Goal: Check status

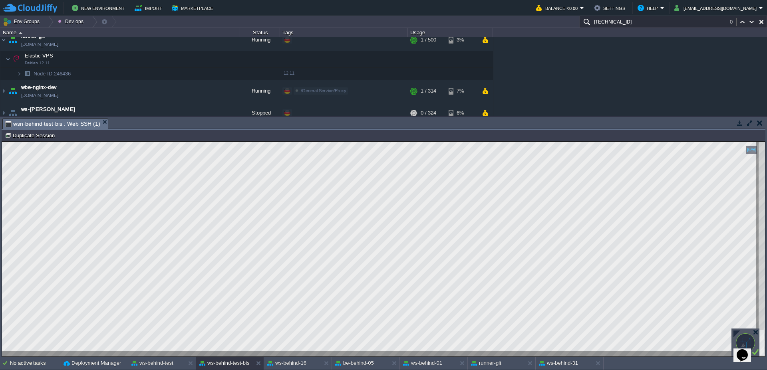
scroll to position [3, 65]
click at [501, 362] on div "runner-git" at bounding box center [496, 363] width 57 height 13
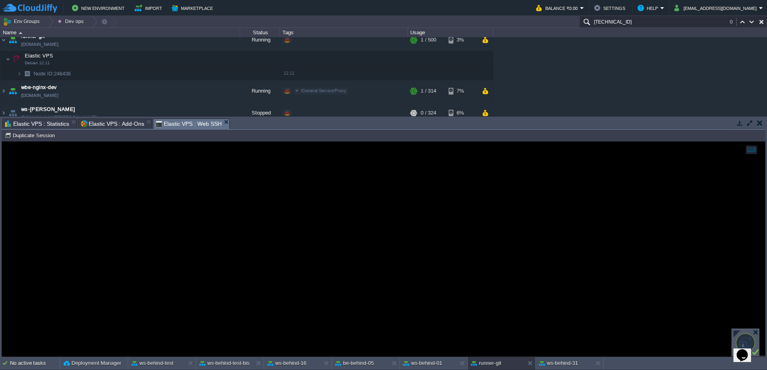
click at [41, 126] on span "Elastic VPS : Statistics" at bounding box center [37, 124] width 64 height 10
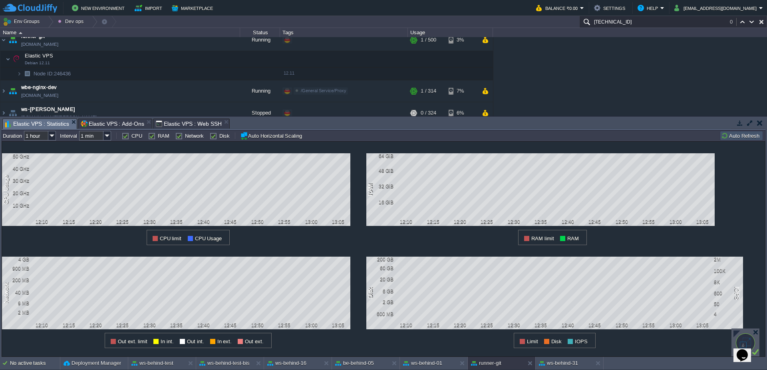
click at [737, 136] on button "Auto Refresh" at bounding box center [741, 135] width 41 height 7
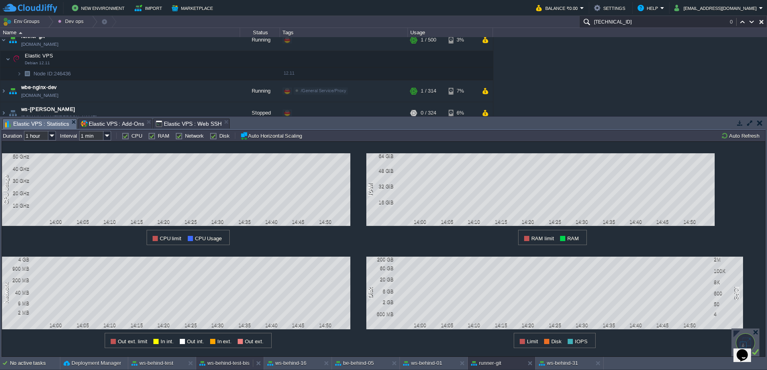
click at [220, 368] on div "ws-behind-test-bis" at bounding box center [224, 363] width 57 height 13
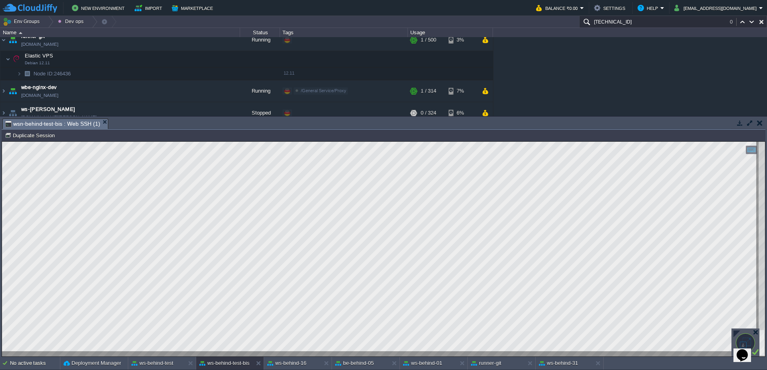
type textarea "list_apesamevoucher_new_gioco"
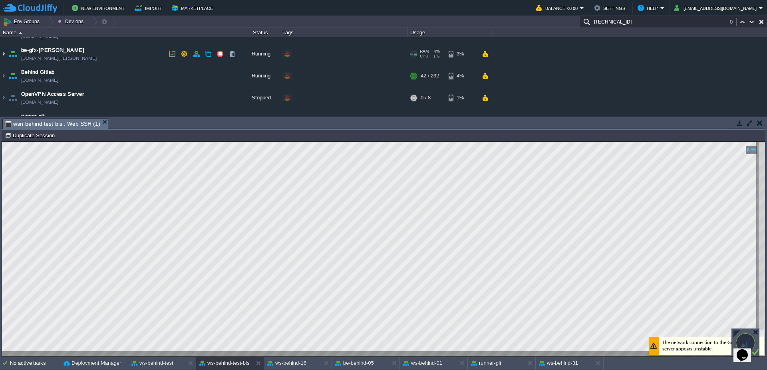
scroll to position [0, 0]
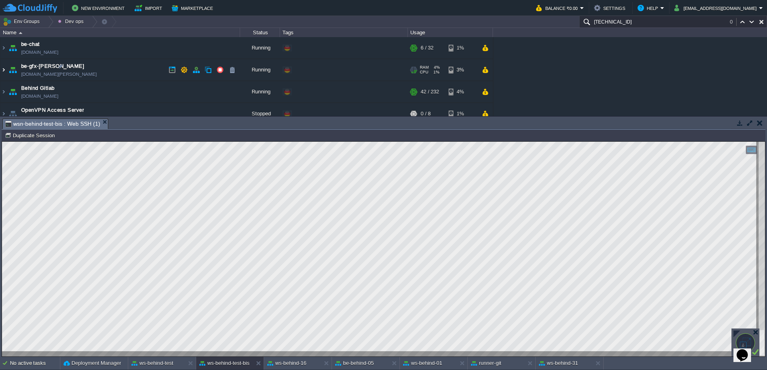
click at [2, 71] on img at bounding box center [3, 70] width 6 height 22
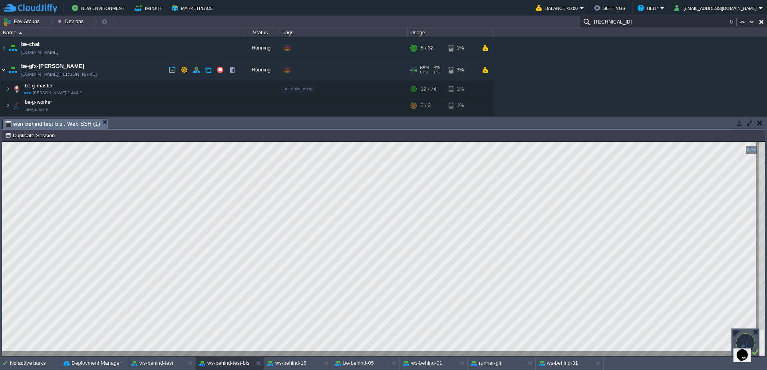
click at [2, 71] on img at bounding box center [3, 70] width 6 height 22
click at [6, 71] on img at bounding box center [3, 70] width 6 height 22
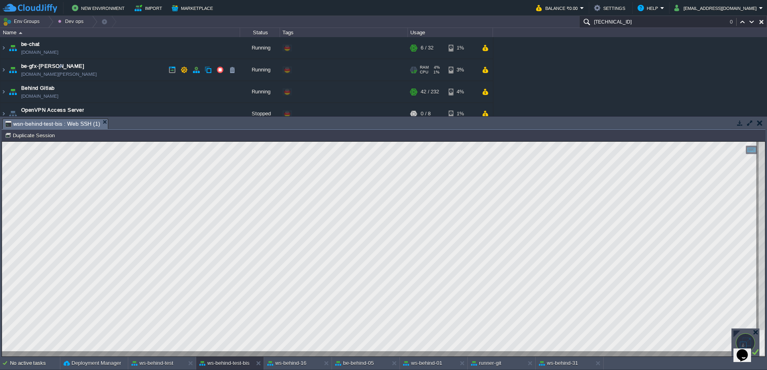
click at [477, 71] on div "RAM 4% CPU 1% 28 / 666 3%" at bounding box center [450, 70] width 85 height 22
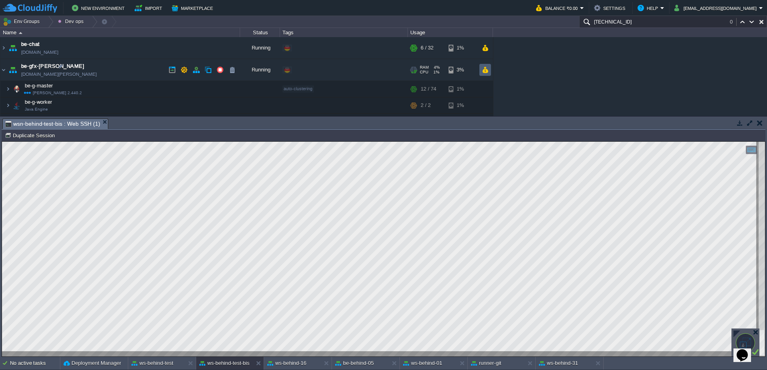
click at [482, 70] on button "button" at bounding box center [485, 69] width 7 height 7
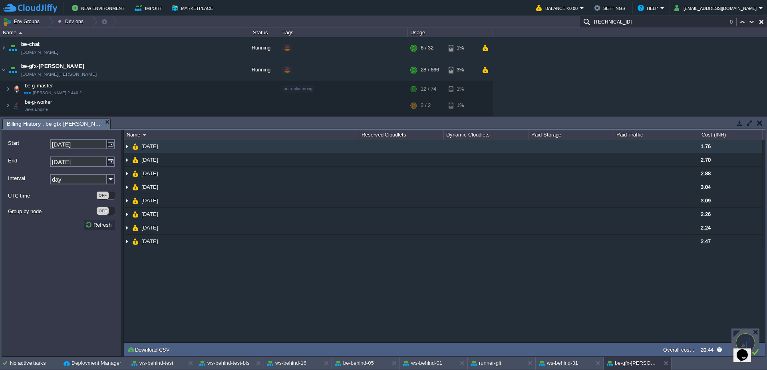
click at [127, 149] on img at bounding box center [127, 146] width 6 height 13
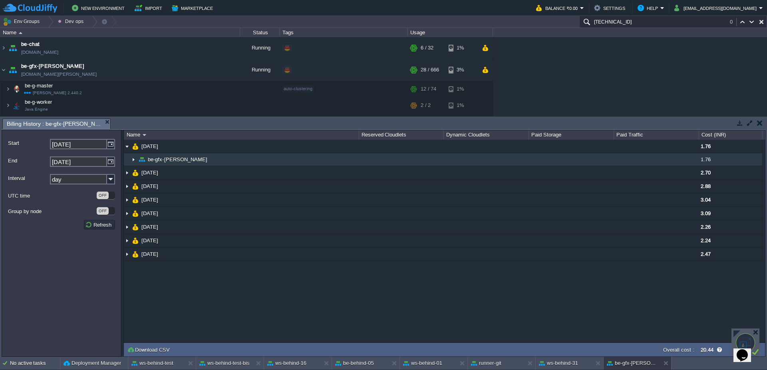
click at [131, 162] on img at bounding box center [133, 159] width 6 height 12
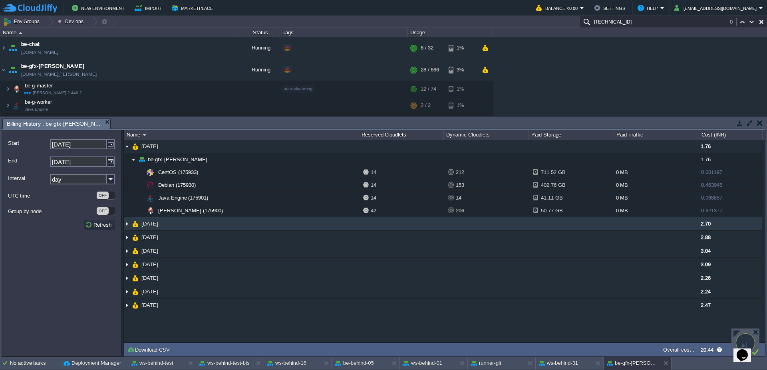
click at [130, 224] on td "[DATE]" at bounding box center [241, 224] width 235 height 14
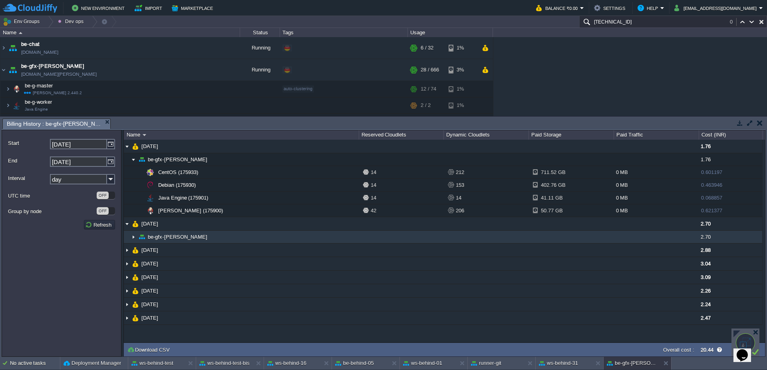
click at [135, 239] on img at bounding box center [133, 237] width 6 height 12
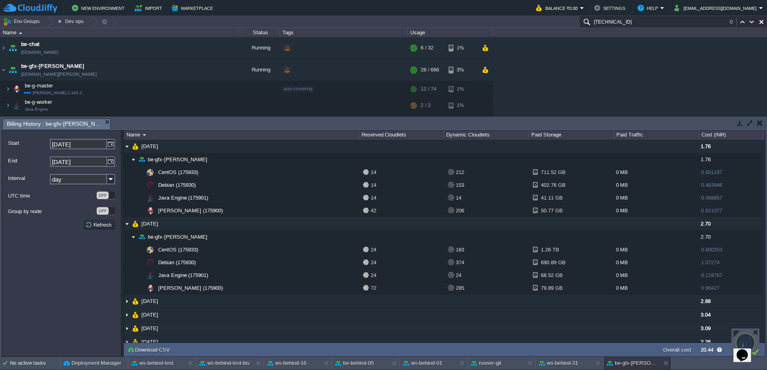
click at [513, 116] on div "Tasks Activity Log Archive Git / SVN n-behind-node-16 : Statistics ben-behind-5…" at bounding box center [383, 236] width 767 height 241
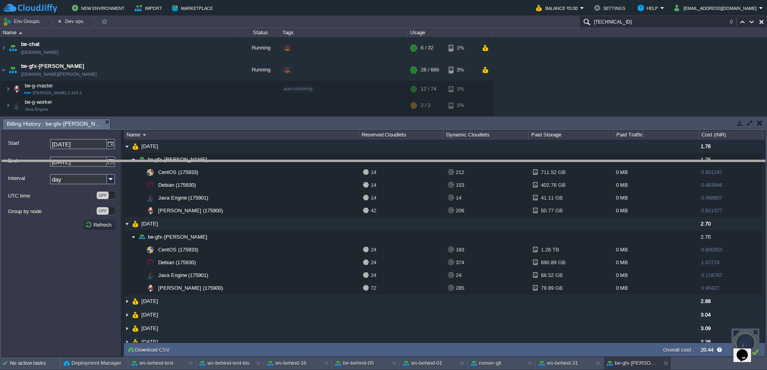
drag, startPoint x: 510, startPoint y: 124, endPoint x: 514, endPoint y: 184, distance: 60.1
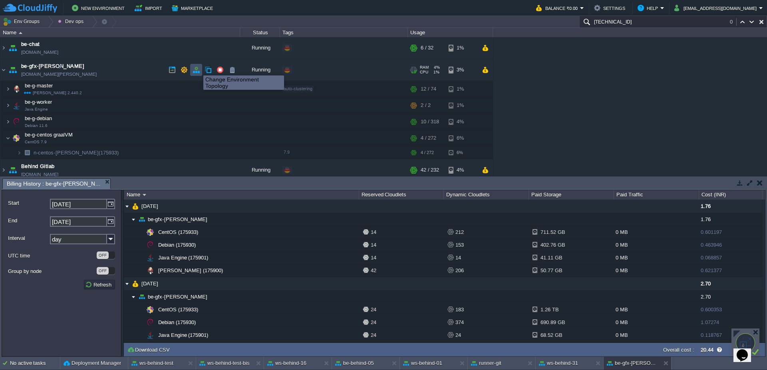
click at [197, 68] on button "button" at bounding box center [195, 69] width 7 height 7
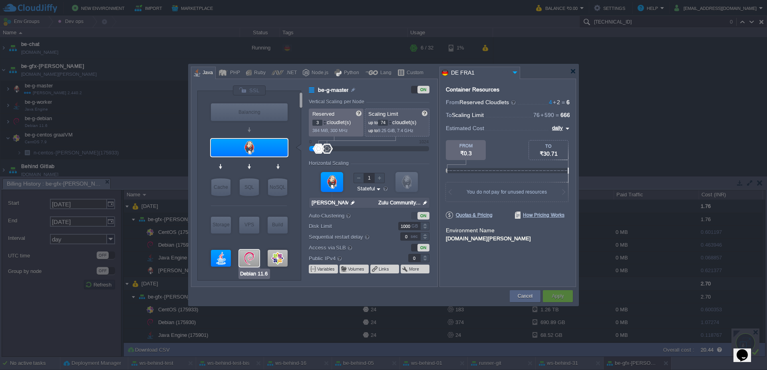
type input "CentOS 7.9"
click at [276, 254] on div at bounding box center [278, 258] width 20 height 17
type input "be-g-centos graalVM"
type input "1"
type input "272"
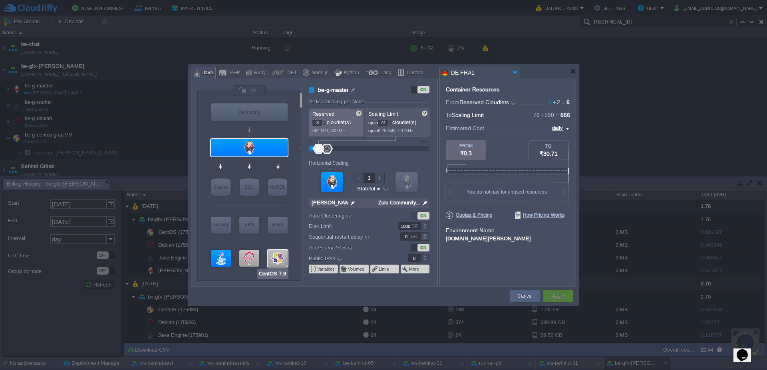
type input "CentOS 7.9"
type input "null"
type input "7.9"
type input "30"
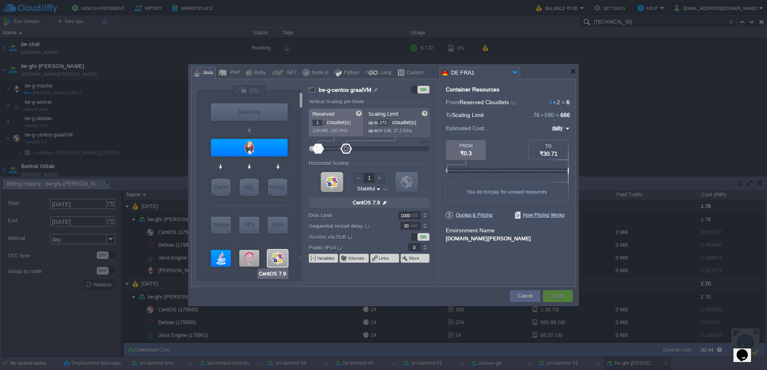
type input "Debian 11.6"
click at [249, 260] on div at bounding box center [249, 258] width 20 height 17
type input "be-g-debian"
type input "318"
type input "Debian 11.6"
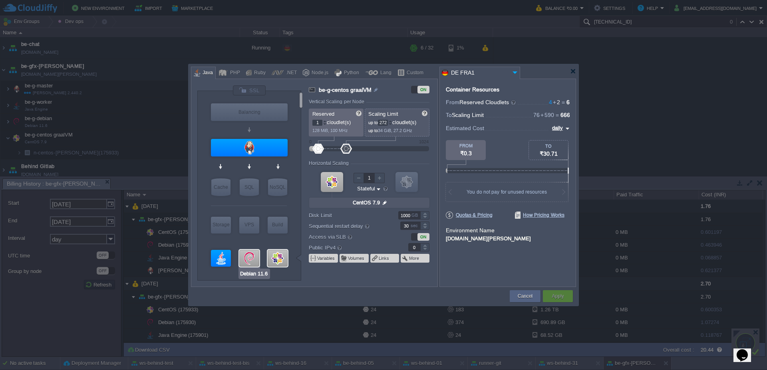
type input "null"
type input "11.6"
type input "Java Engine"
click at [216, 262] on div at bounding box center [221, 258] width 20 height 17
type input "be-g-worker"
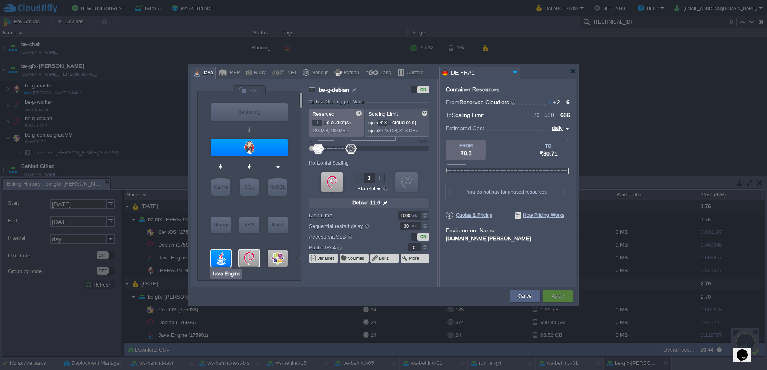
type input "2"
type input "Java Engine"
type input "null"
type input "Oracle OpenJDK..."
type input "Stateless"
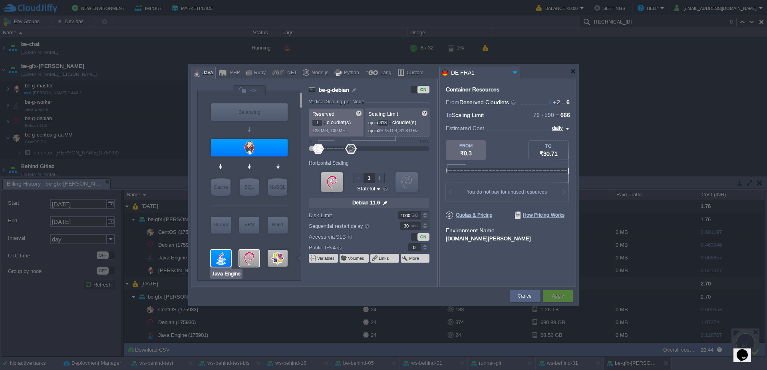
type input "0"
type input "Maven [DATE]"
click at [570, 71] on div at bounding box center [573, 71] width 6 height 6
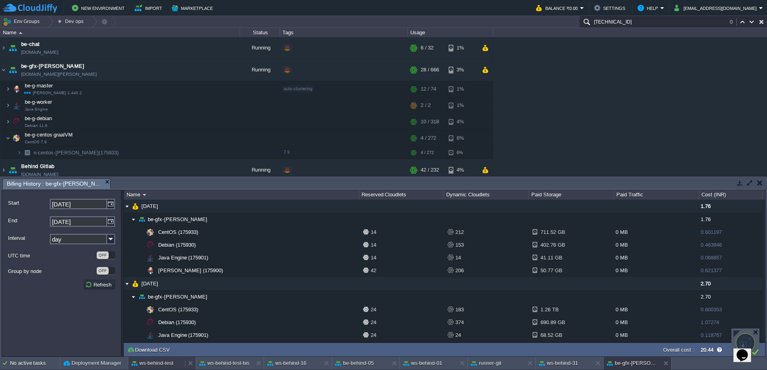
click at [151, 363] on button "ws-behind-test" at bounding box center [152, 363] width 42 height 8
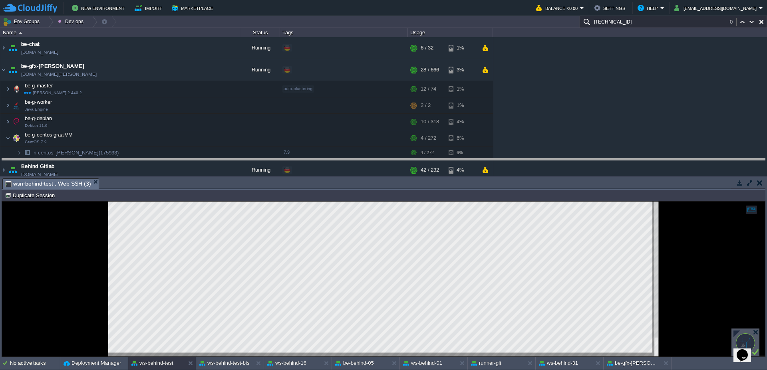
drag, startPoint x: 345, startPoint y: 185, endPoint x: 344, endPoint y: 175, distance: 9.6
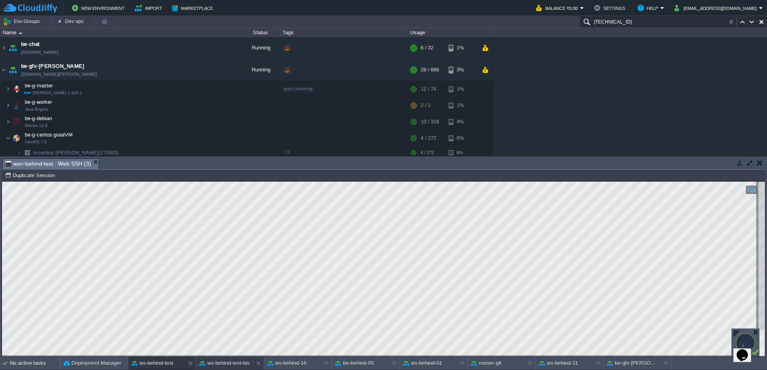
click at [222, 367] on button "ws-behind-test-bis" at bounding box center [224, 363] width 50 height 8
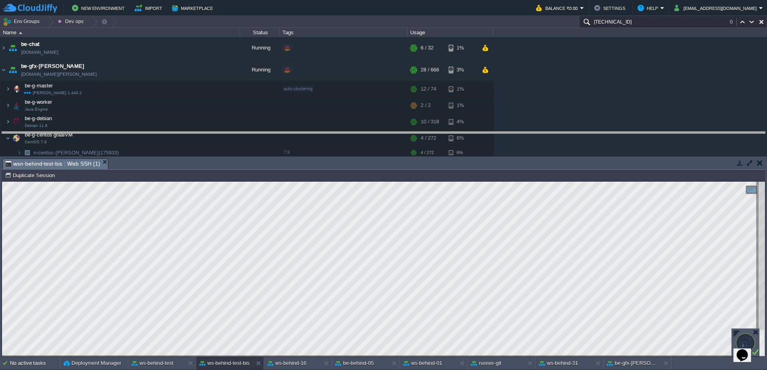
drag, startPoint x: 339, startPoint y: 163, endPoint x: 335, endPoint y: 137, distance: 27.1
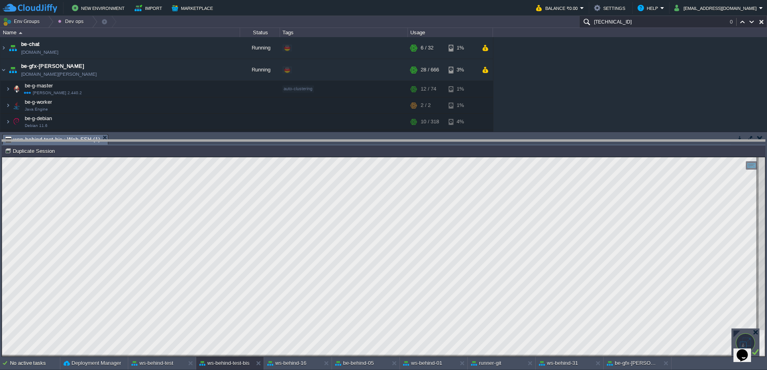
drag, startPoint x: 275, startPoint y: 140, endPoint x: 275, endPoint y: 147, distance: 6.8
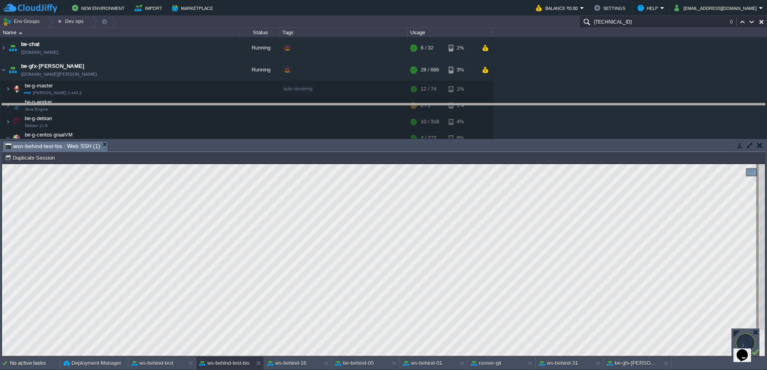
drag, startPoint x: 269, startPoint y: 149, endPoint x: 278, endPoint y: 108, distance: 42.1
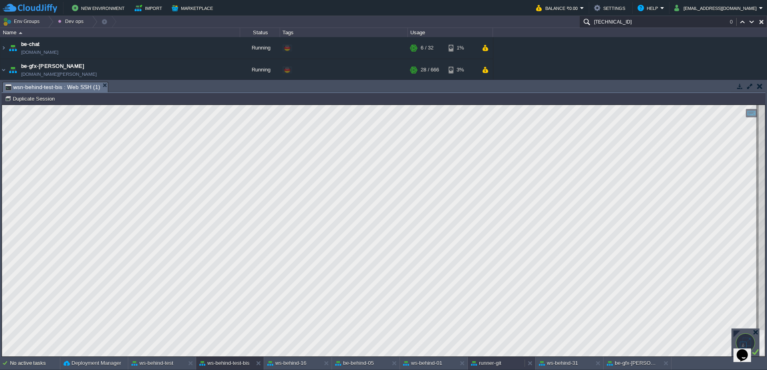
click at [509, 369] on div "runner-git" at bounding box center [496, 363] width 57 height 13
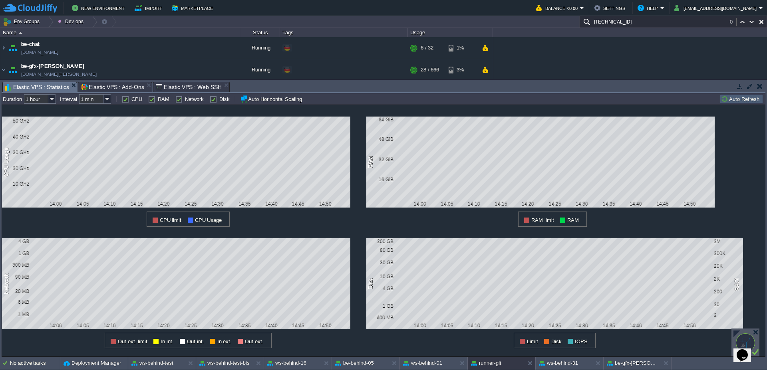
click at [738, 98] on button "Auto Refresh" at bounding box center [741, 98] width 41 height 7
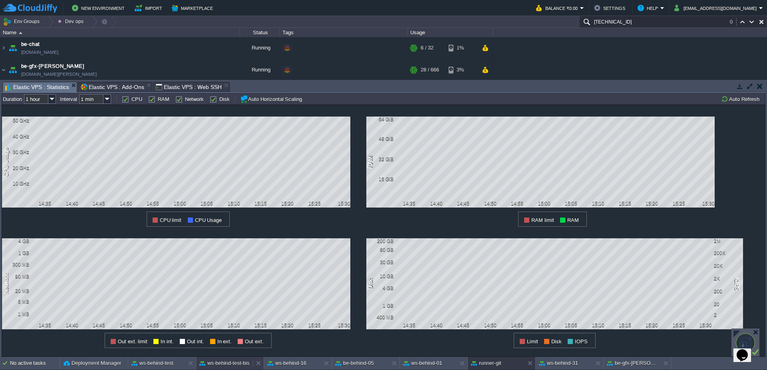
click at [225, 368] on div "ws-behind-test-bis" at bounding box center [224, 363] width 57 height 13
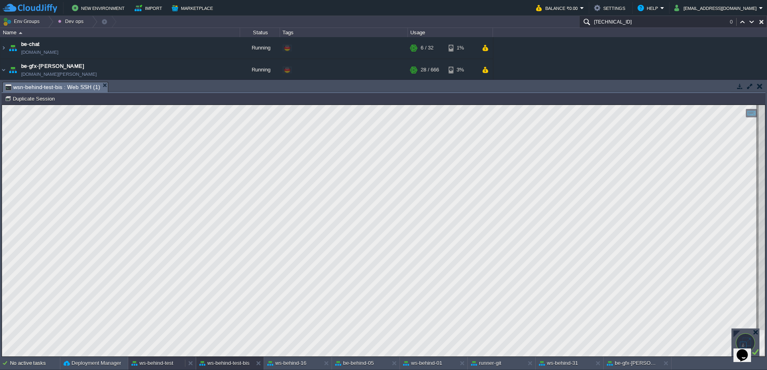
click at [163, 367] on button "ws-behind-test" at bounding box center [152, 363] width 42 height 8
click at [502, 366] on div "runner-git" at bounding box center [496, 363] width 57 height 13
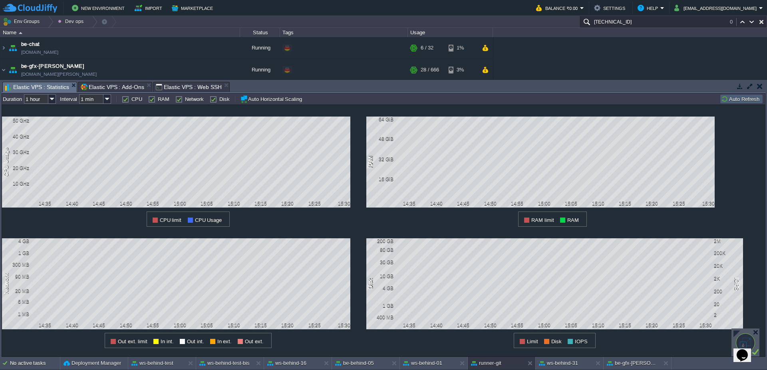
click at [743, 99] on button "Auto Refresh" at bounding box center [741, 98] width 41 height 7
click at [427, 366] on button "ws-behind-01" at bounding box center [422, 363] width 39 height 8
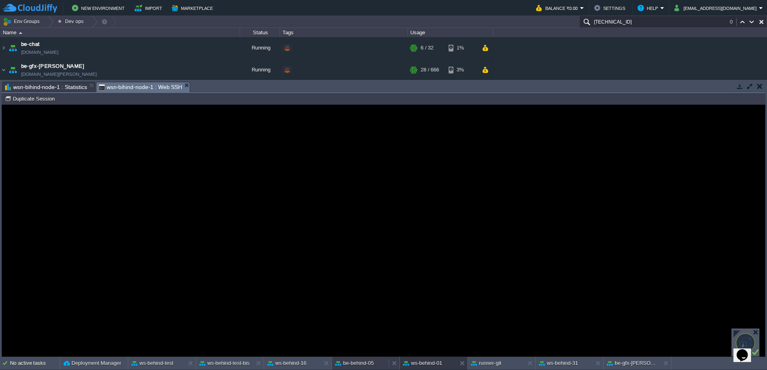
click at [358, 368] on div "be-behind-05" at bounding box center [360, 363] width 57 height 13
click at [290, 365] on button "ws-behind-16" at bounding box center [286, 363] width 39 height 8
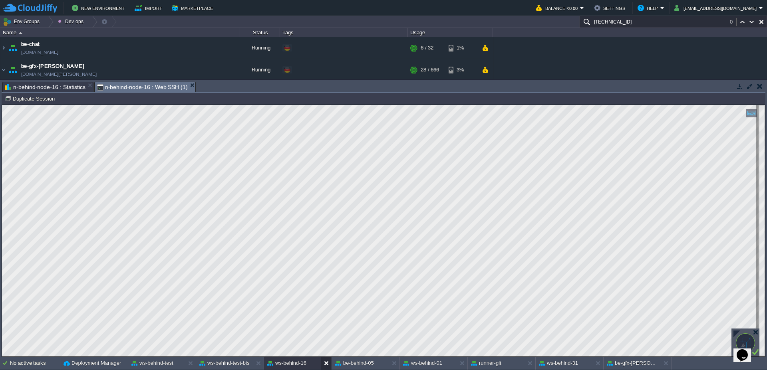
click at [323, 363] on div at bounding box center [326, 363] width 11 height 13
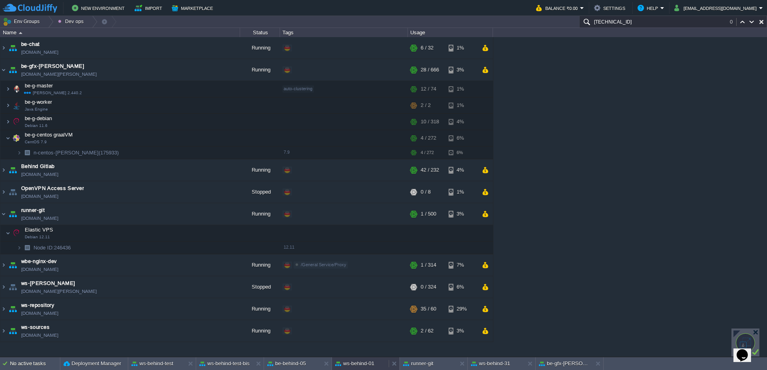
click at [354, 363] on button "ws-behind-01" at bounding box center [354, 364] width 39 height 8
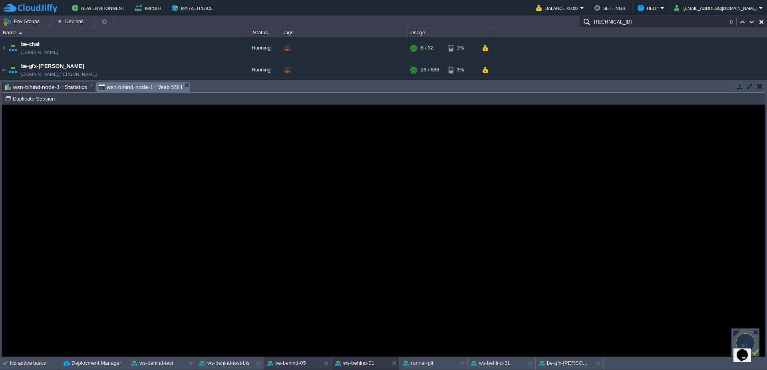
click at [300, 369] on div "be-behind-05" at bounding box center [292, 363] width 57 height 13
click at [355, 364] on button "ws-behind-01" at bounding box center [354, 363] width 39 height 8
click at [300, 365] on button "be-behind-05" at bounding box center [286, 363] width 39 height 8
click at [432, 361] on button "runner-git" at bounding box center [418, 363] width 30 height 8
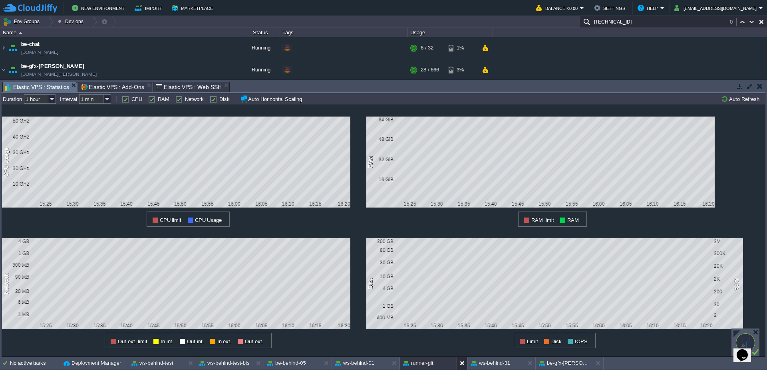
click at [464, 365] on button at bounding box center [464, 363] width 8 height 8
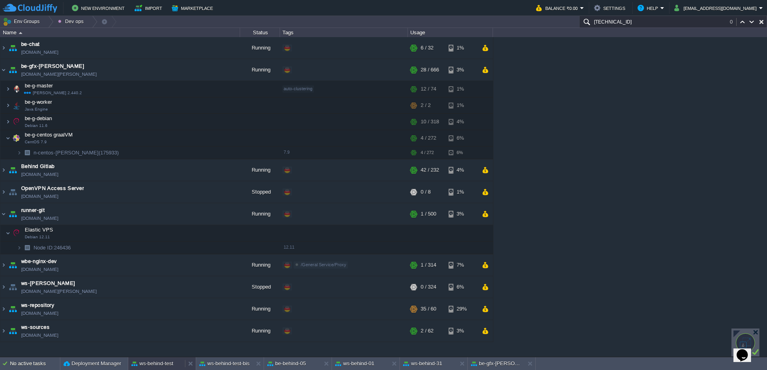
click at [163, 367] on button "ws-behind-test" at bounding box center [152, 364] width 42 height 8
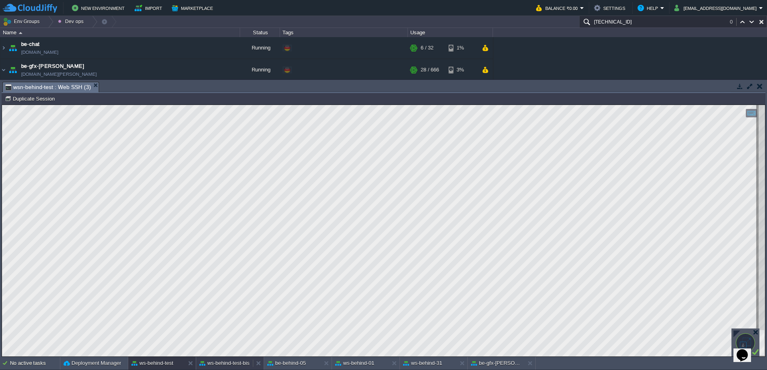
click at [221, 367] on button "ws-behind-test-bis" at bounding box center [224, 363] width 50 height 8
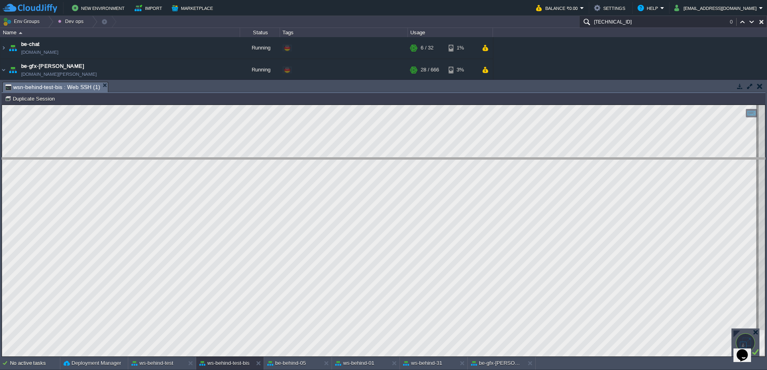
drag, startPoint x: 192, startPoint y: 88, endPoint x: 193, endPoint y: 171, distance: 82.7
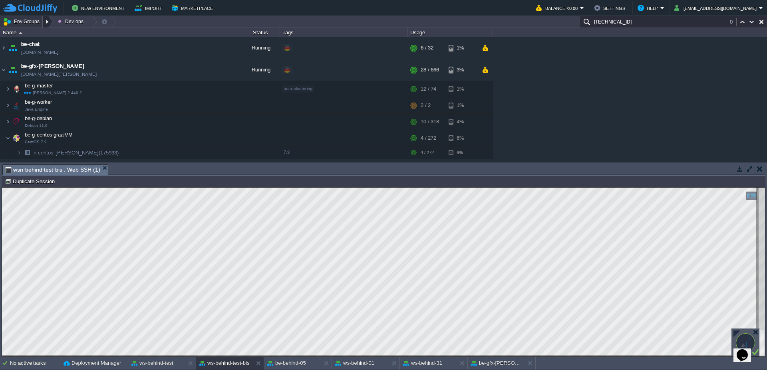
click at [49, 22] on div at bounding box center [48, 22] width 11 height 12
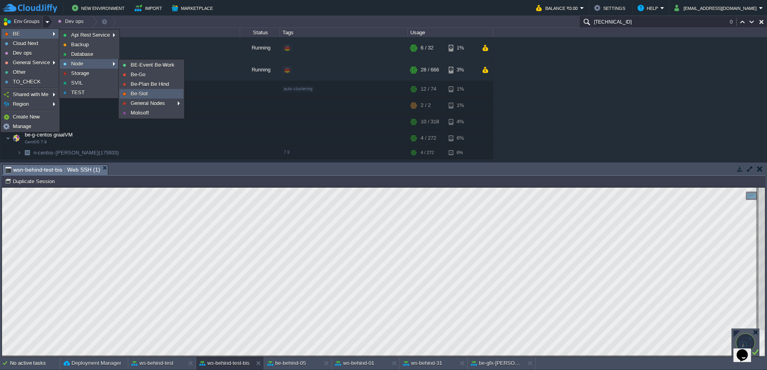
click at [148, 95] on link "Be-Slot" at bounding box center [151, 93] width 63 height 9
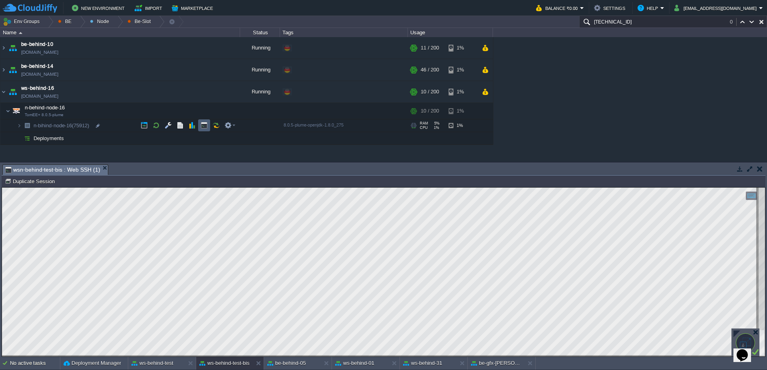
click at [203, 127] on button "button" at bounding box center [203, 125] width 7 height 7
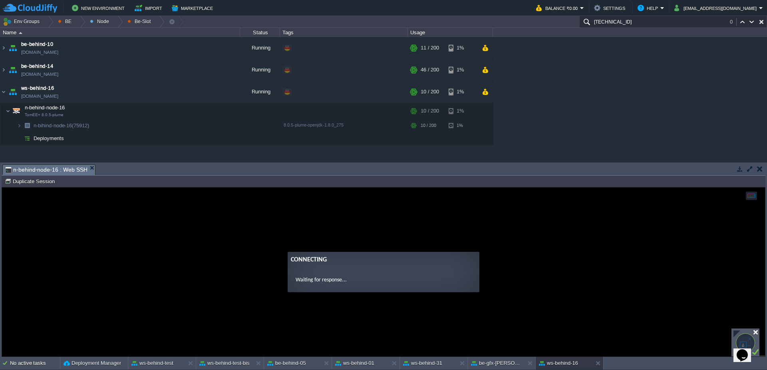
drag, startPoint x: 754, startPoint y: 332, endPoint x: 619, endPoint y: 120, distance: 251.8
click at [754, 332] on div at bounding box center [755, 332] width 6 height 6
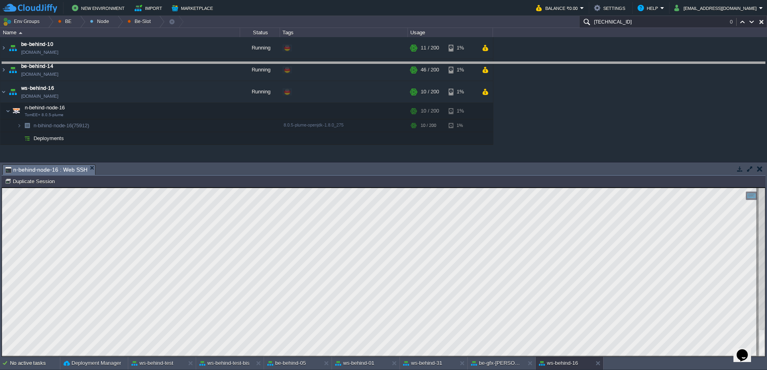
drag, startPoint x: 350, startPoint y: 172, endPoint x: 339, endPoint y: 69, distance: 103.2
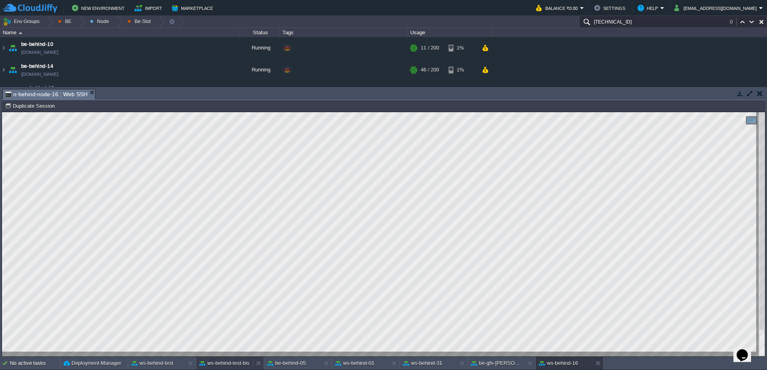
click at [206, 363] on button "ws-behind-test-bis" at bounding box center [224, 363] width 50 height 8
click at [301, 367] on button "be-behind-05" at bounding box center [286, 363] width 39 height 8
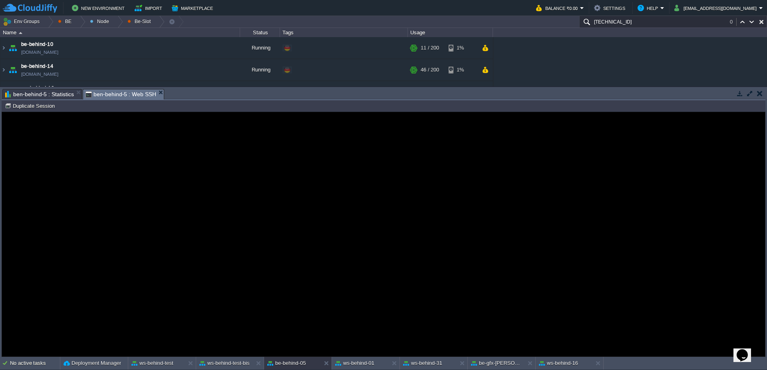
click at [38, 94] on span "ben-behind-5 : Statistics" at bounding box center [39, 94] width 69 height 10
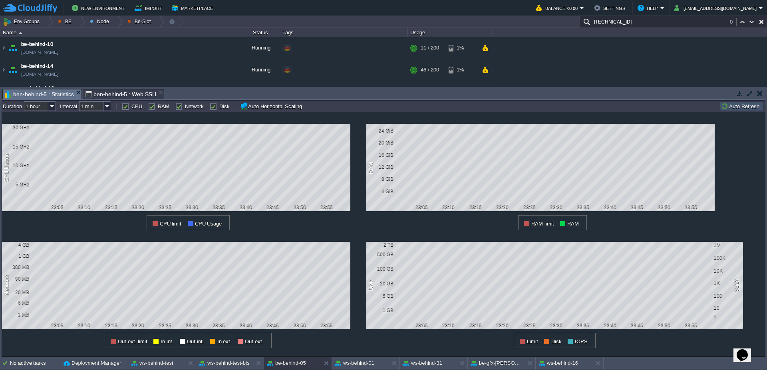
click at [742, 106] on button "Auto Refresh" at bounding box center [741, 106] width 41 height 7
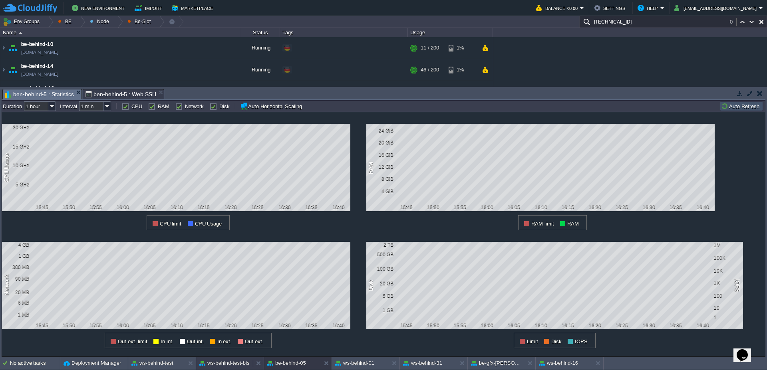
click at [225, 366] on button "ws-behind-test-bis" at bounding box center [224, 363] width 50 height 8
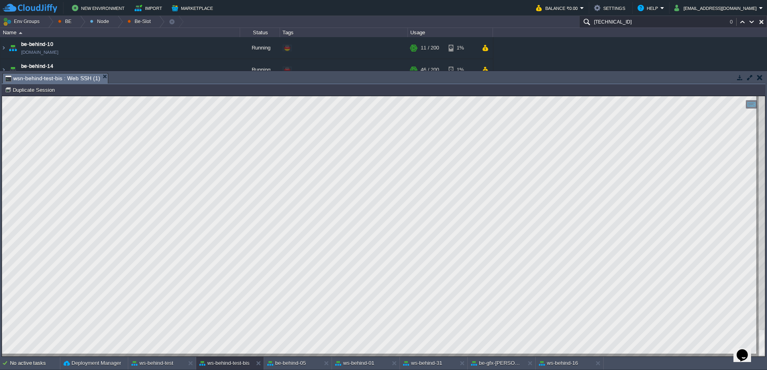
scroll to position [6, 299]
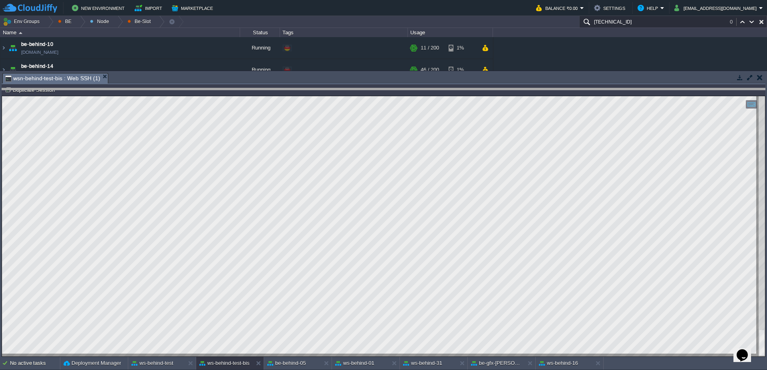
drag, startPoint x: 334, startPoint y: 80, endPoint x: 334, endPoint y: 84, distance: 4.4
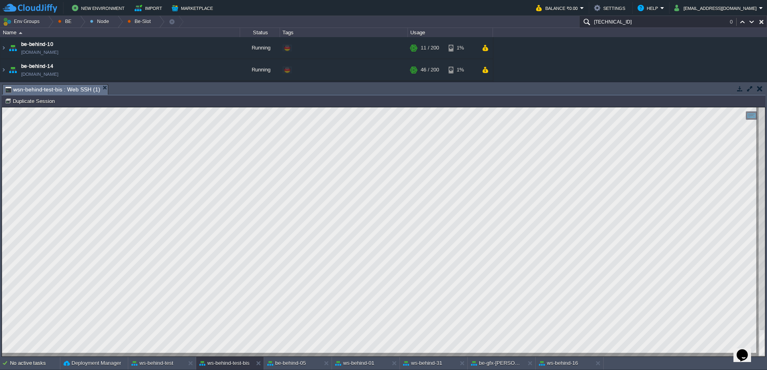
click at [443, 359] on div "ws-behind-31" at bounding box center [428, 363] width 57 height 13
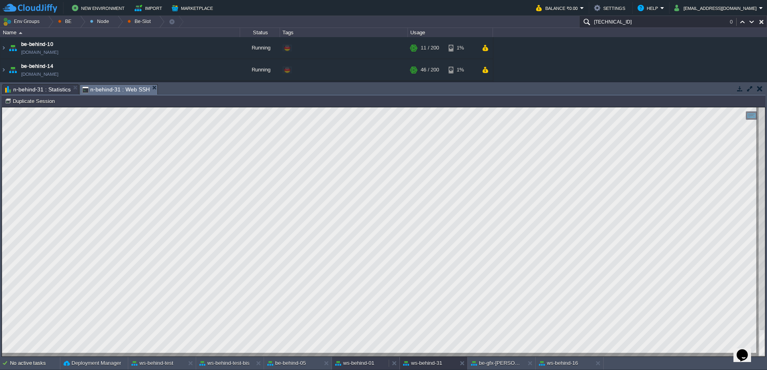
click at [356, 367] on div "ws-behind-01" at bounding box center [360, 363] width 57 height 13
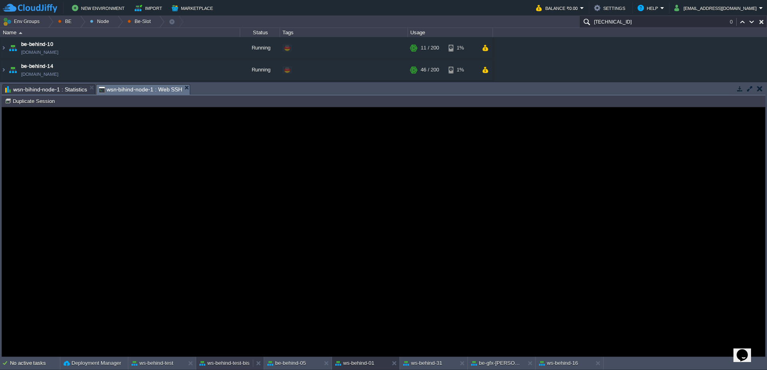
click at [248, 366] on button "ws-behind-test-bis" at bounding box center [224, 363] width 50 height 8
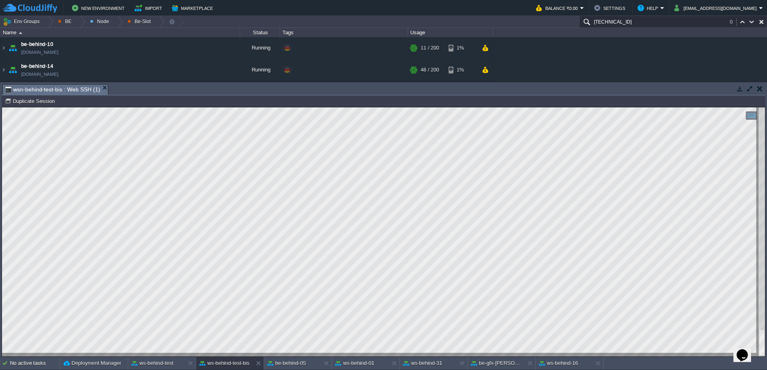
type textarea "APVEsameVoucherList"
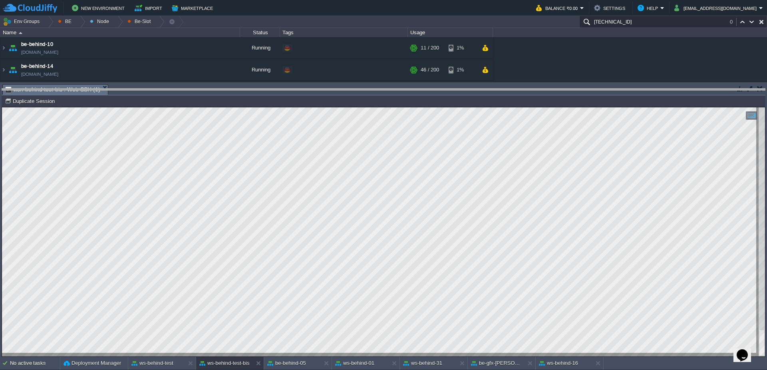
drag, startPoint x: 238, startPoint y: 93, endPoint x: 238, endPoint y: 99, distance: 5.6
